Goal: Task Accomplishment & Management: Manage account settings

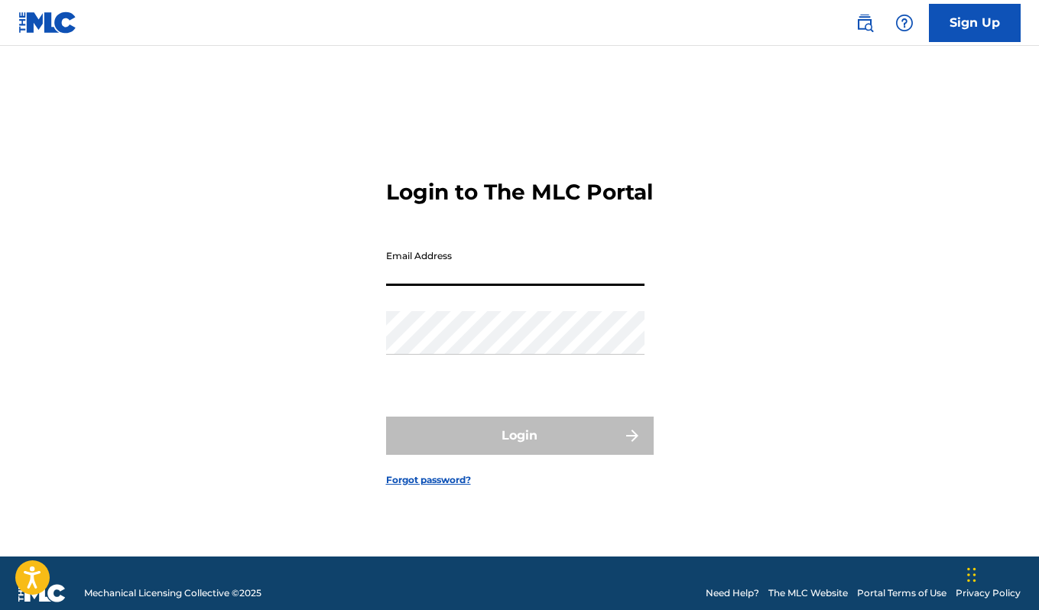
click at [596, 281] on input "Email Address" at bounding box center [515, 264] width 258 height 44
type input "[EMAIL_ADDRESS][DOMAIN_NAME]"
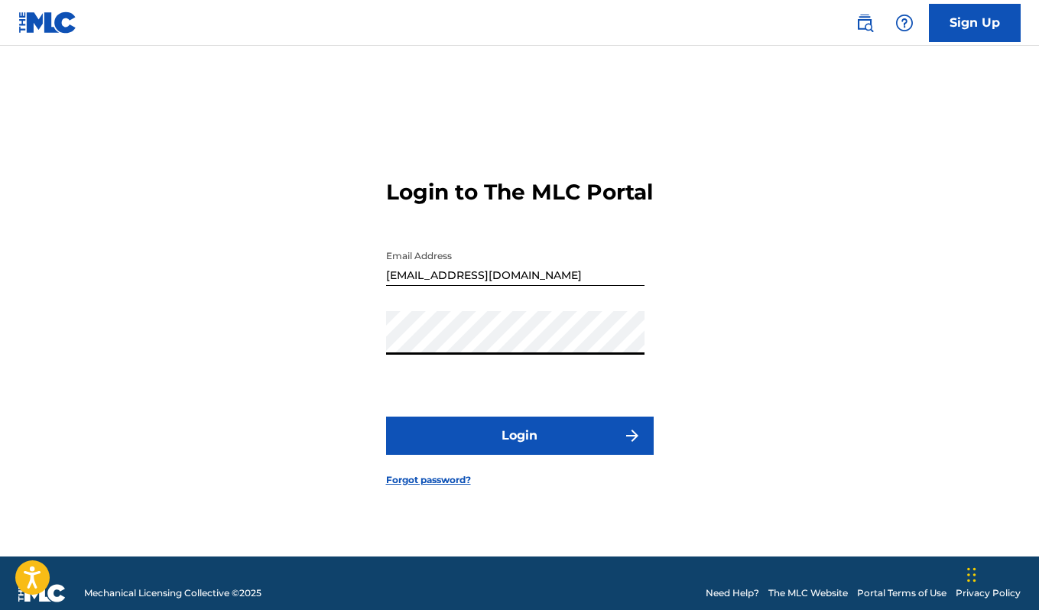
click at [547, 445] on button "Login" at bounding box center [520, 436] width 268 height 38
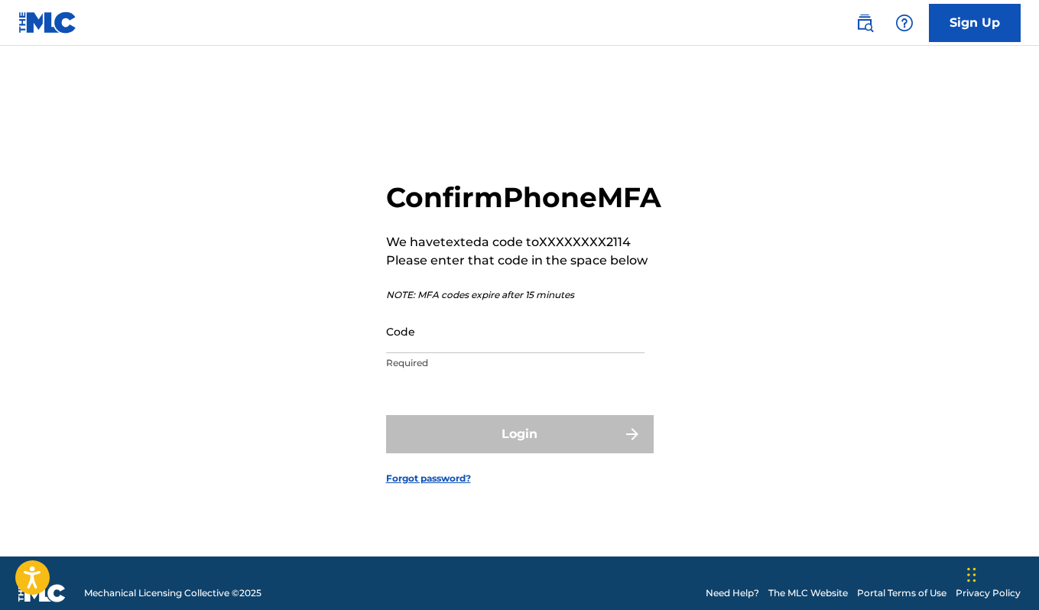
click at [520, 351] on input "Code" at bounding box center [515, 332] width 258 height 44
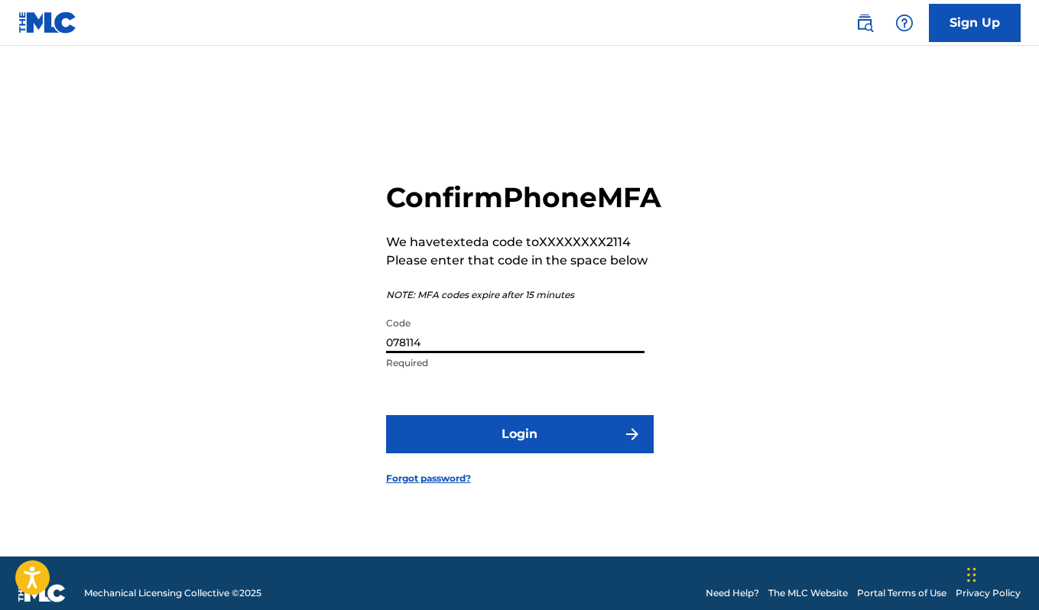
type input "078114"
click at [529, 453] on button "Login" at bounding box center [520, 434] width 268 height 38
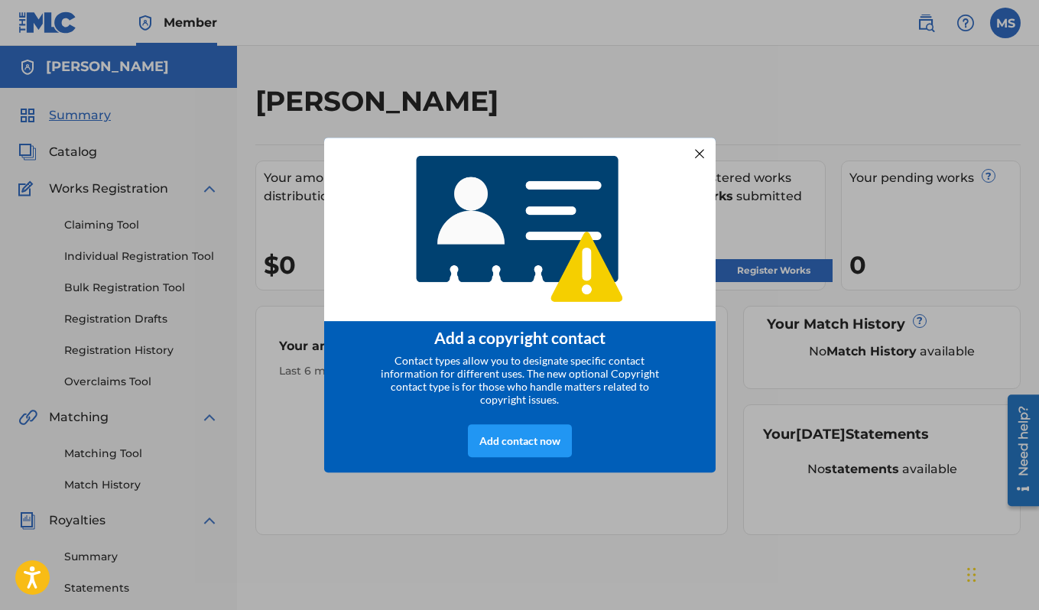
click at [696, 145] on div at bounding box center [699, 154] width 20 height 20
